Goal: Check status

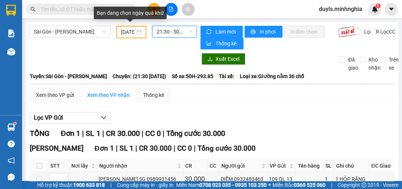
click at [129, 32] on input "[DATE]" at bounding box center [128, 32] width 14 height 8
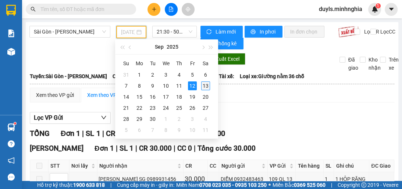
click at [206, 85] on div "13" at bounding box center [205, 85] width 9 height 9
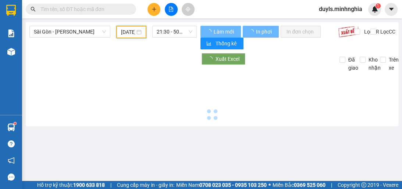
type input "[DATE]"
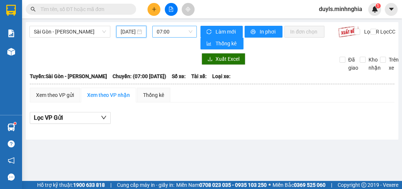
scroll to position [12, 0]
click at [173, 30] on span "07:00" at bounding box center [175, 31] width 36 height 11
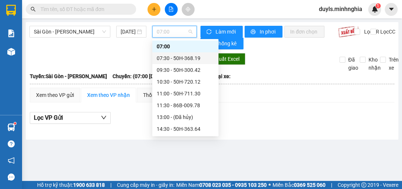
click at [192, 60] on div "07:30 - 50H-368.19" at bounding box center [185, 58] width 57 height 8
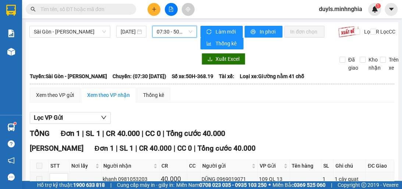
scroll to position [43, 0]
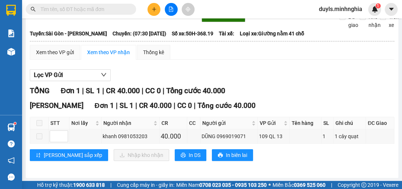
click at [191, 54] on div "Xem theo VP gửi Xem theo VP nhận Thống kê" at bounding box center [212, 52] width 364 height 15
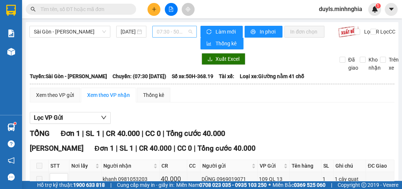
click at [185, 32] on span "07:30 - 50H-368.19" at bounding box center [175, 31] width 36 height 11
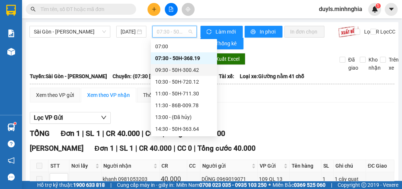
click at [194, 68] on div "09:30 - 50H-300.42" at bounding box center [183, 70] width 57 height 8
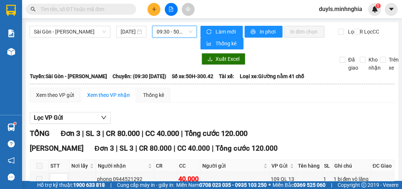
scroll to position [59, 0]
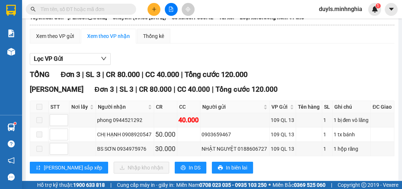
click at [347, 71] on div "TỔNG Đơn 3 | SL 3 | CR 80.000 | CC 40.000 | Tổng cước 120.000" at bounding box center [212, 74] width 364 height 11
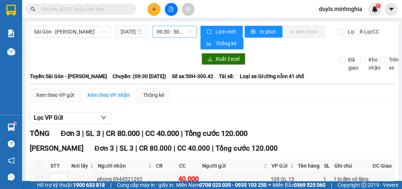
click at [188, 34] on span "09:30 - 50H-300.42" at bounding box center [175, 31] width 36 height 11
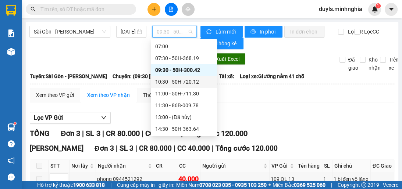
click at [192, 80] on div "10:30 - 50H-720.12" at bounding box center [183, 82] width 57 height 8
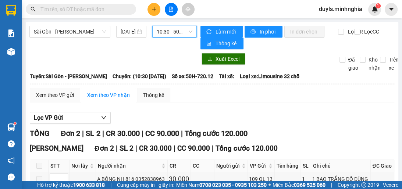
click at [185, 35] on span "10:30 - 50H-720.12" at bounding box center [175, 31] width 36 height 11
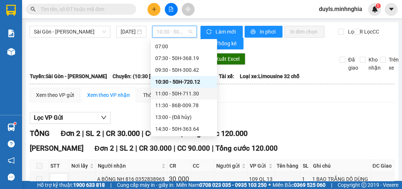
scroll to position [41, 0]
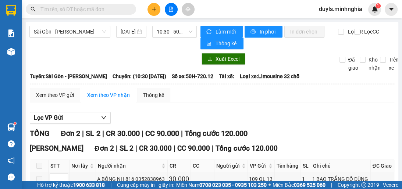
click at [245, 105] on div "Xem theo VP gửi Xem theo VP nhận Thống kê Lọc VP Gửi TỔNG Đơn 2 | SL 2 | CR 30…" at bounding box center [212, 157] width 364 height 139
click at [165, 26] on div "10:30 - 50H-720.12" at bounding box center [174, 32] width 44 height 12
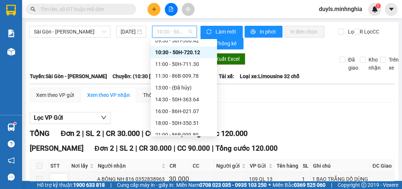
scroll to position [0, 0]
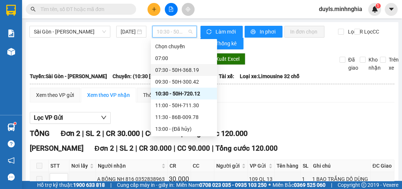
click at [198, 72] on div "07:30 - 50H-368.19" at bounding box center [183, 70] width 57 height 8
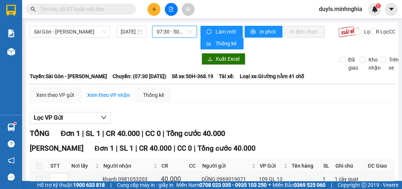
scroll to position [43, 0]
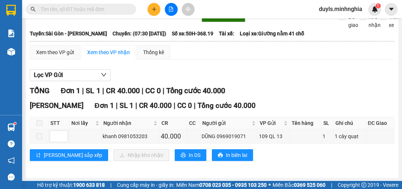
click at [299, 92] on div "TỔNG Đơn 1 | SL 1 | CR 40.000 | CC 0 | Tổng cước 40.000" at bounding box center [212, 90] width 364 height 11
